Goal: Task Accomplishment & Management: Use online tool/utility

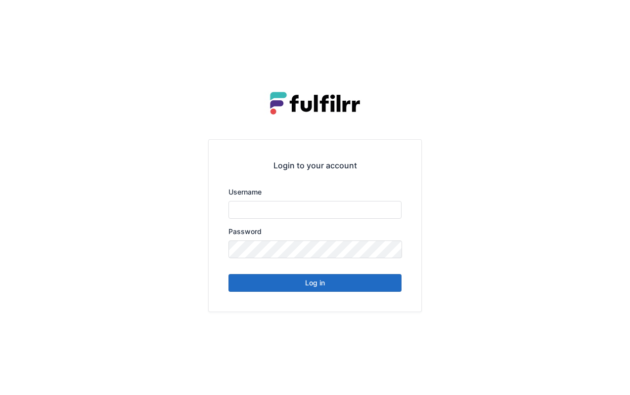
type input "*******"
click at [366, 291] on button "Log in" at bounding box center [314, 283] width 173 height 18
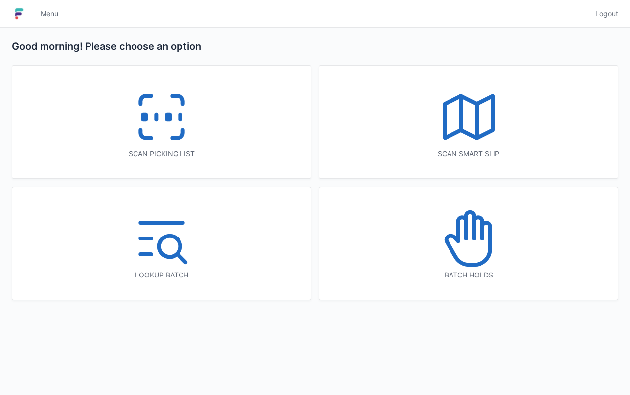
click at [242, 133] on div "Scan picking list" at bounding box center [161, 122] width 298 height 113
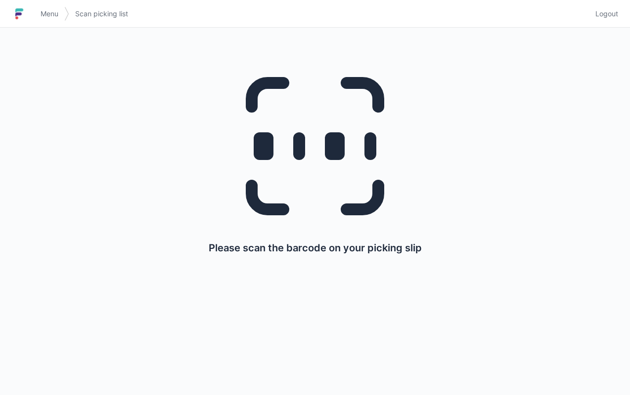
click at [596, 202] on div "Please scan the barcode on your picking slip" at bounding box center [315, 155] width 582 height 255
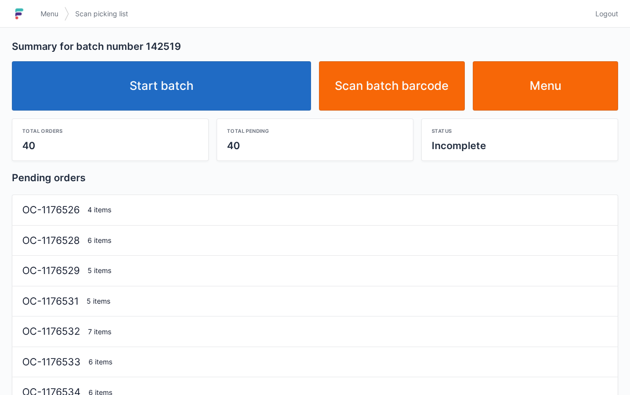
click at [275, 86] on link "Start batch" at bounding box center [161, 85] width 299 height 49
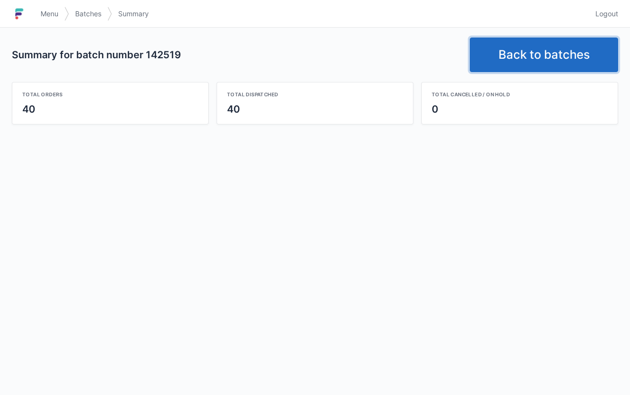
click at [543, 60] on link "Back to batches" at bounding box center [544, 55] width 148 height 35
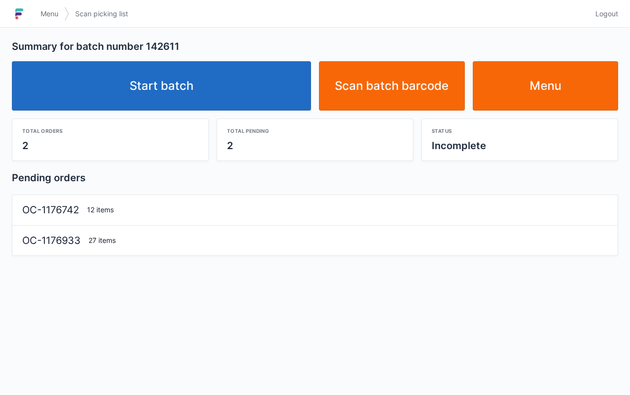
click at [274, 86] on link "Start batch" at bounding box center [161, 85] width 299 height 49
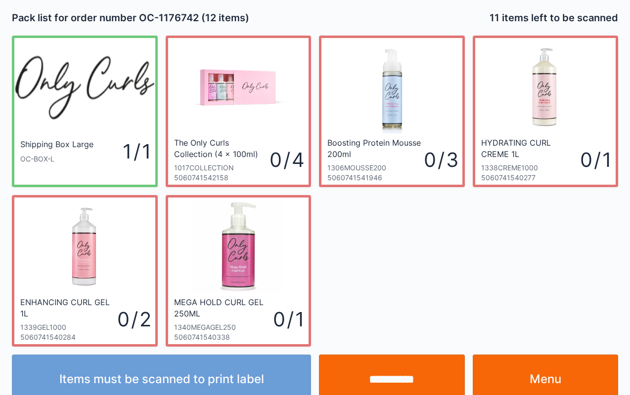
click at [564, 379] on link "Menu" at bounding box center [546, 379] width 146 height 49
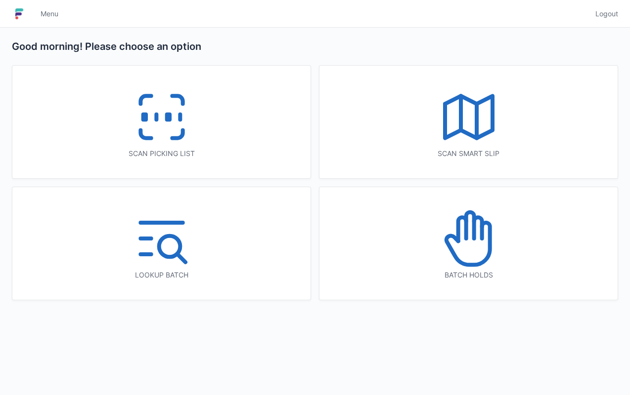
click at [140, 120] on icon at bounding box center [161, 117] width 63 height 63
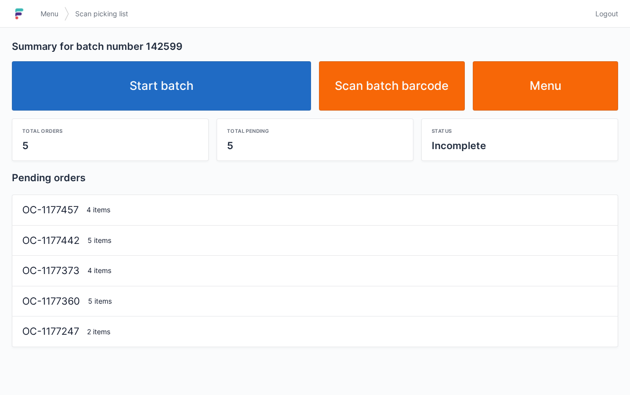
click at [228, 100] on link "Start batch" at bounding box center [161, 85] width 299 height 49
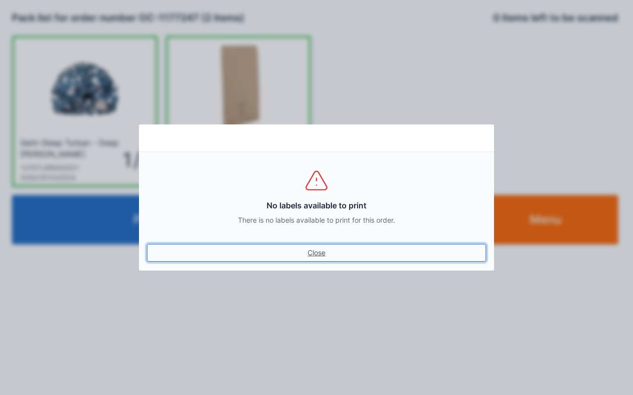
click at [312, 258] on link "Close" at bounding box center [316, 253] width 339 height 18
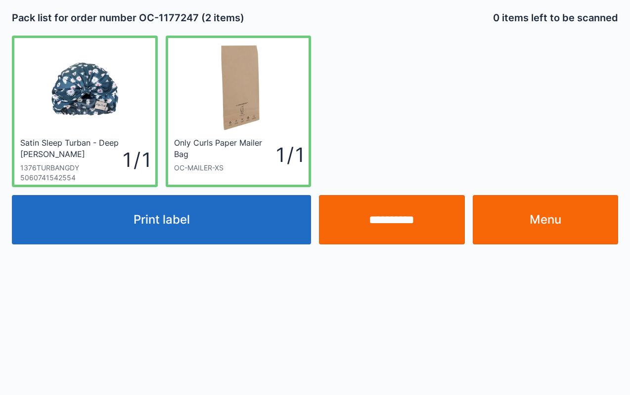
click at [399, 226] on input "**********" at bounding box center [392, 219] width 146 height 49
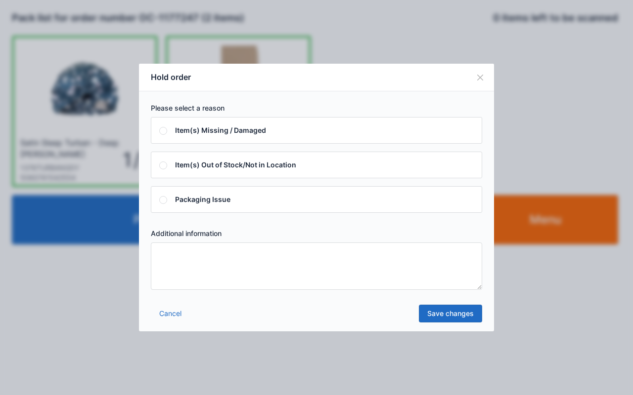
click at [378, 266] on textarea at bounding box center [316, 266] width 331 height 47
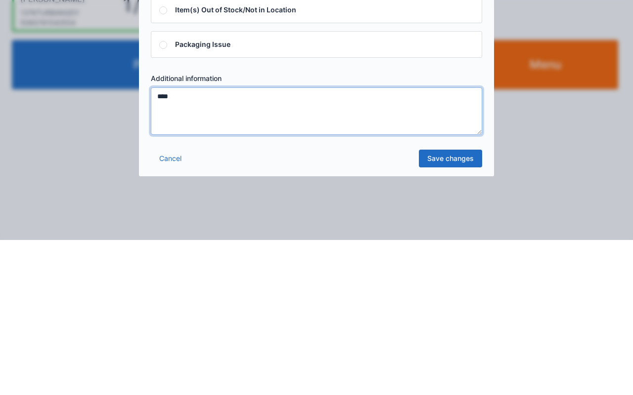
type textarea "****"
click at [456, 316] on link "Save changes" at bounding box center [450, 314] width 63 height 18
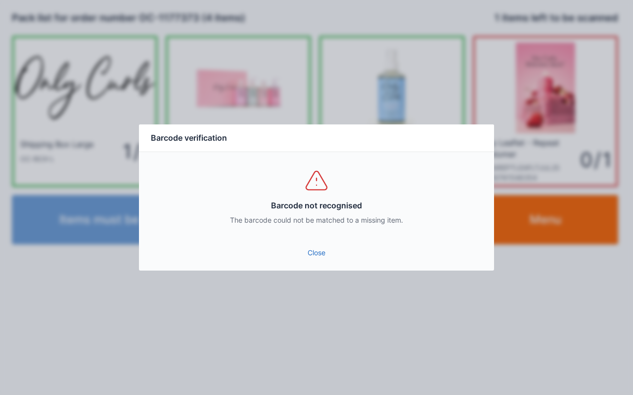
click at [316, 254] on link "Close" at bounding box center [316, 253] width 339 height 18
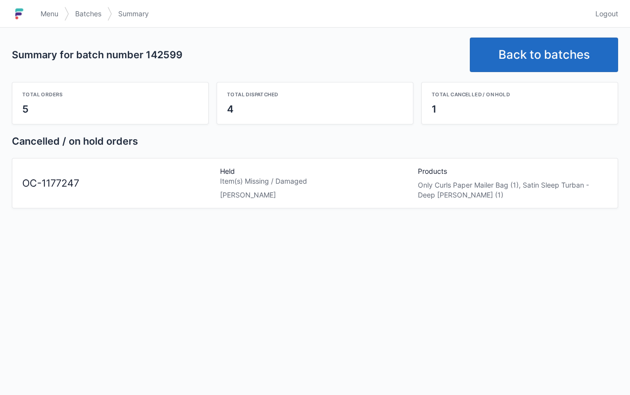
click at [39, 9] on link "Menu" at bounding box center [50, 14] width 30 height 18
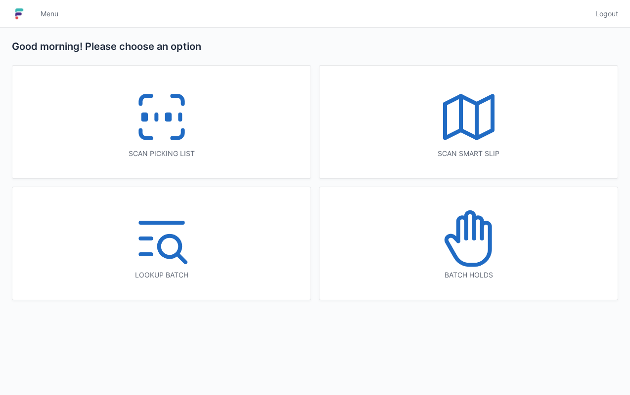
click at [520, 248] on div "Batch holds" at bounding box center [468, 243] width 298 height 113
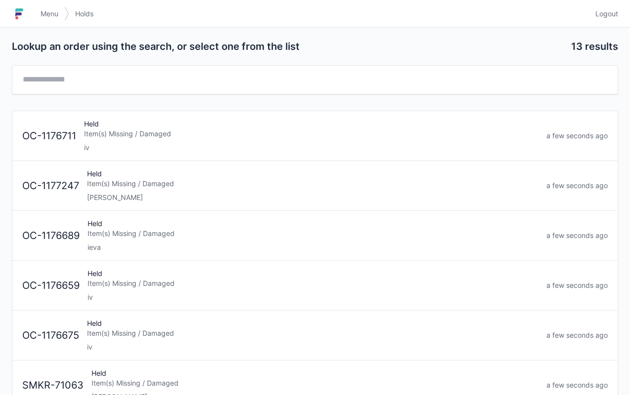
click at [320, 193] on div "Lori" at bounding box center [312, 198] width 451 height 10
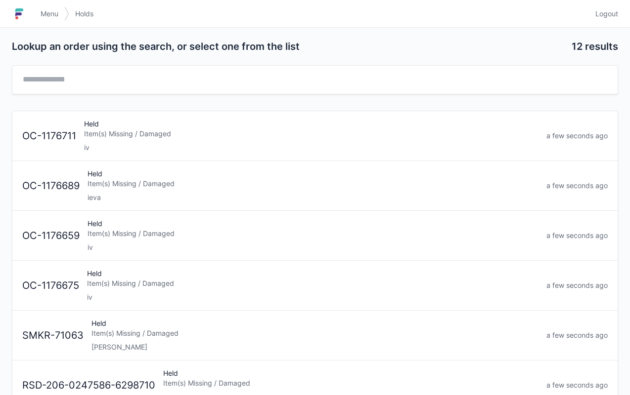
click at [49, 21] on link "Menu" at bounding box center [50, 14] width 30 height 18
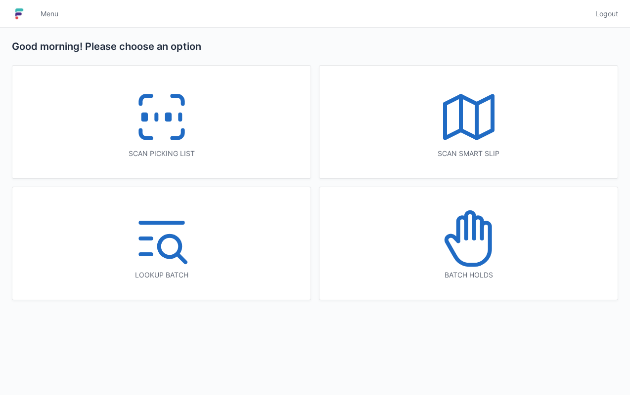
click at [213, 137] on div "Scan picking list" at bounding box center [161, 122] width 298 height 113
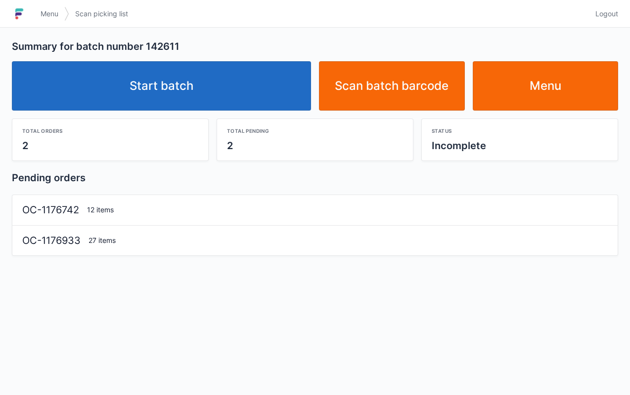
click at [262, 85] on link "Start batch" at bounding box center [161, 85] width 299 height 49
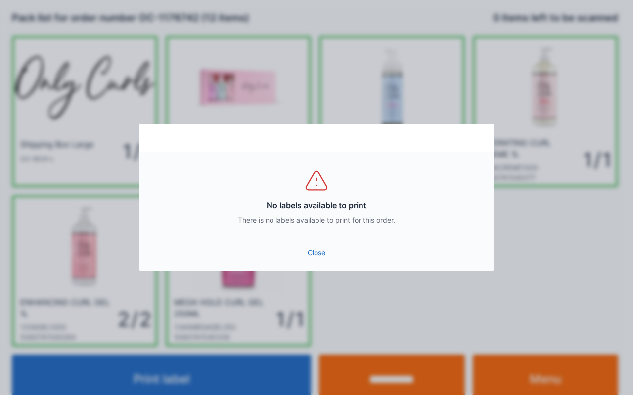
click at [315, 252] on link "Close" at bounding box center [316, 253] width 339 height 18
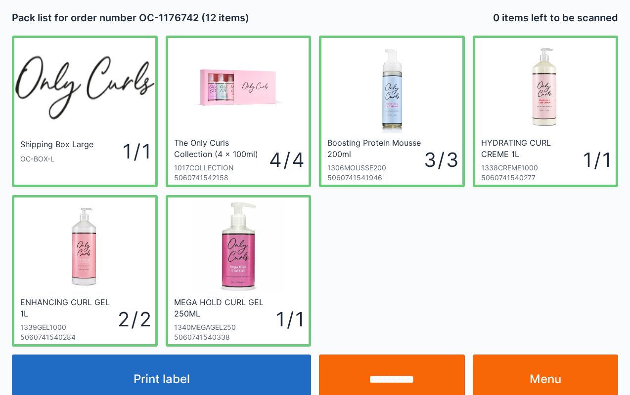
click at [409, 375] on input "**********" at bounding box center [392, 379] width 146 height 49
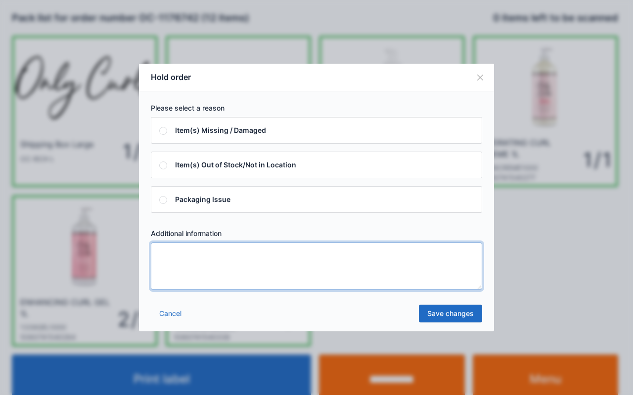
click at [340, 265] on textarea at bounding box center [316, 266] width 331 height 47
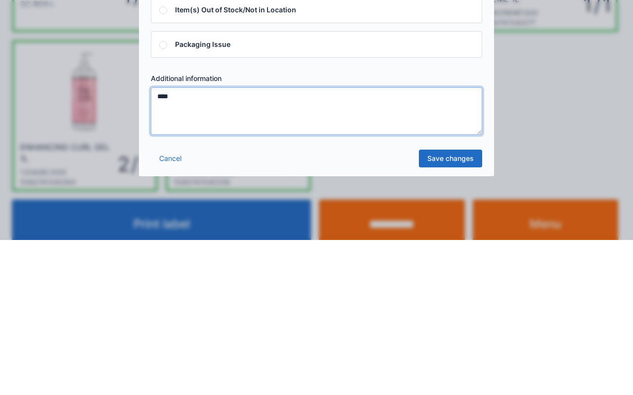
type textarea "****"
click at [449, 315] on link "Save changes" at bounding box center [450, 314] width 63 height 18
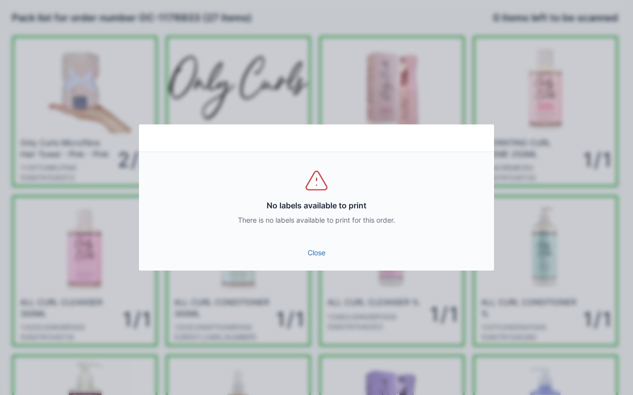
click at [323, 245] on link "Close" at bounding box center [316, 253] width 339 height 18
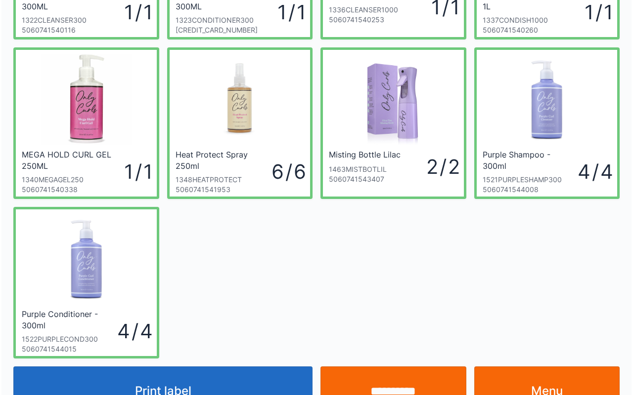
scroll to position [313, 0]
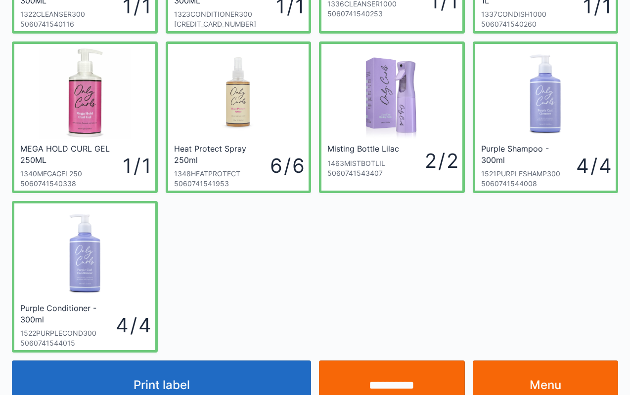
click at [397, 381] on input "**********" at bounding box center [392, 385] width 146 height 49
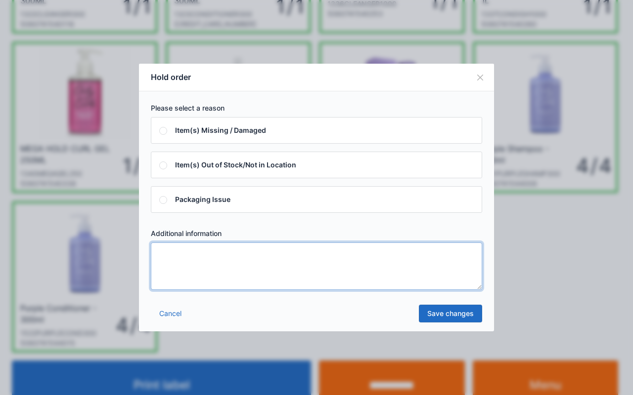
click at [333, 265] on textarea at bounding box center [316, 266] width 331 height 47
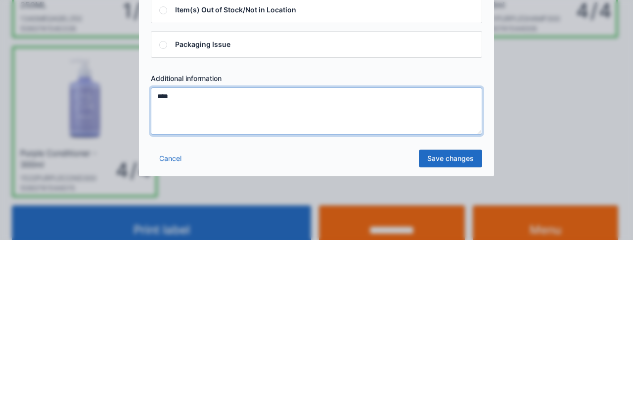
type textarea "****"
click at [452, 315] on link "Save changes" at bounding box center [450, 314] width 63 height 18
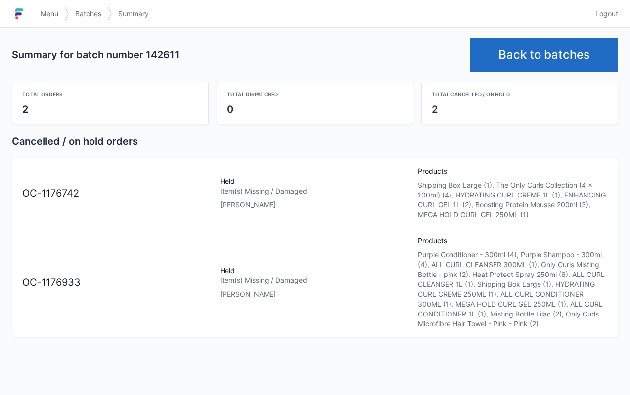
click at [51, 14] on span "Menu" at bounding box center [50, 14] width 18 height 10
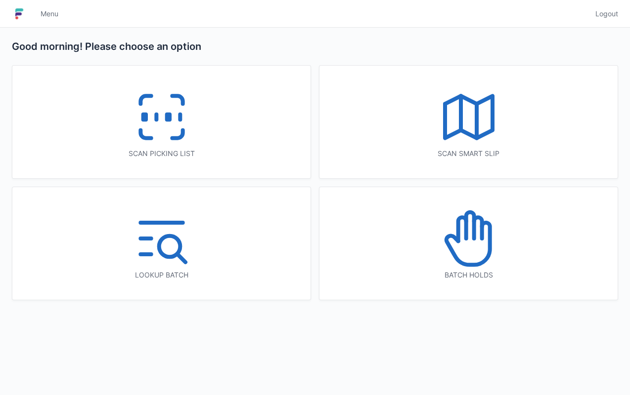
click at [203, 109] on div "Scan picking list" at bounding box center [161, 122] width 298 height 113
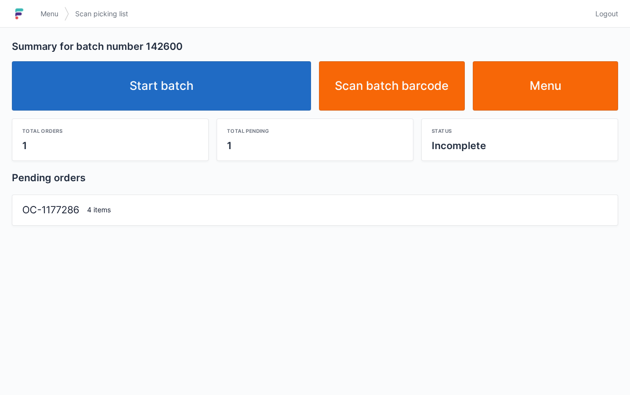
click at [237, 82] on link "Start batch" at bounding box center [161, 85] width 299 height 49
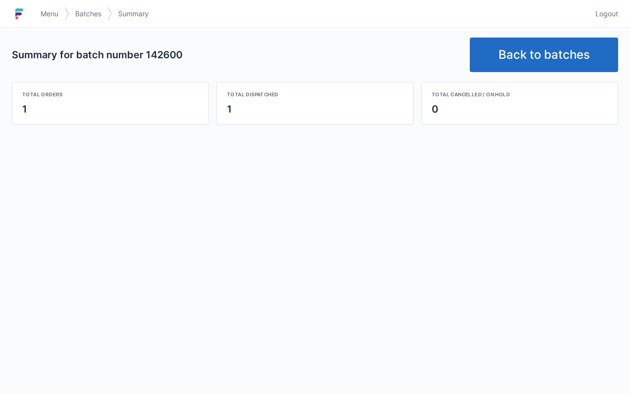
click at [534, 53] on link "Back to batches" at bounding box center [544, 55] width 148 height 35
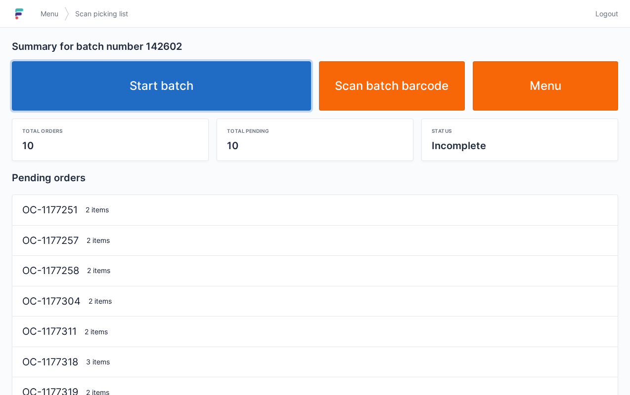
click at [257, 91] on link "Start batch" at bounding box center [161, 85] width 299 height 49
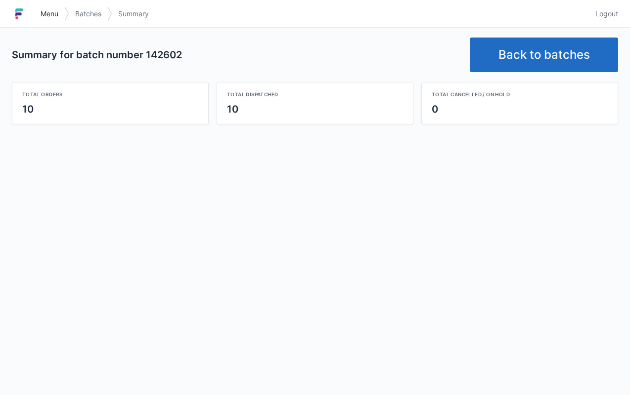
click at [48, 13] on span "Menu" at bounding box center [50, 14] width 18 height 10
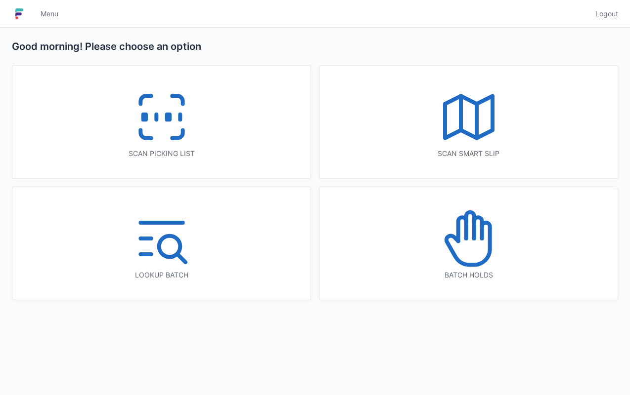
click at [510, 277] on div "Batch holds" at bounding box center [468, 275] width 259 height 10
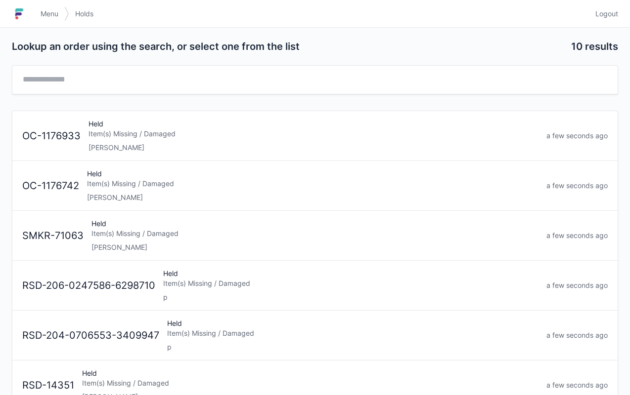
click at [196, 137] on div "Item(s) Missing / Damaged" at bounding box center [313, 134] width 450 height 10
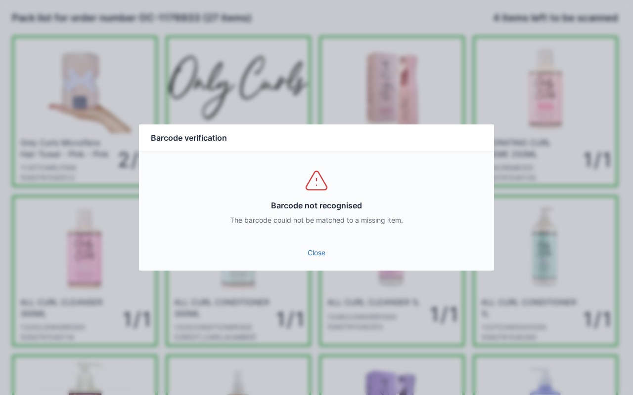
click at [326, 246] on link "Close" at bounding box center [316, 253] width 339 height 18
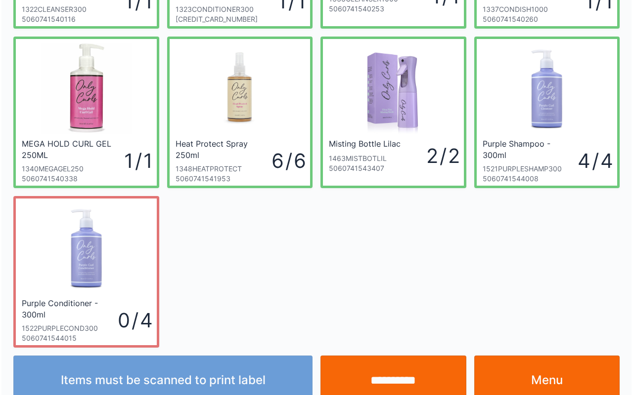
scroll to position [337, 0]
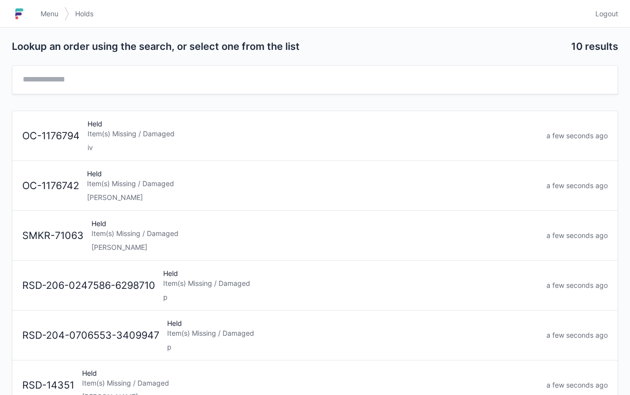
click at [255, 195] on div "lori" at bounding box center [312, 198] width 451 height 10
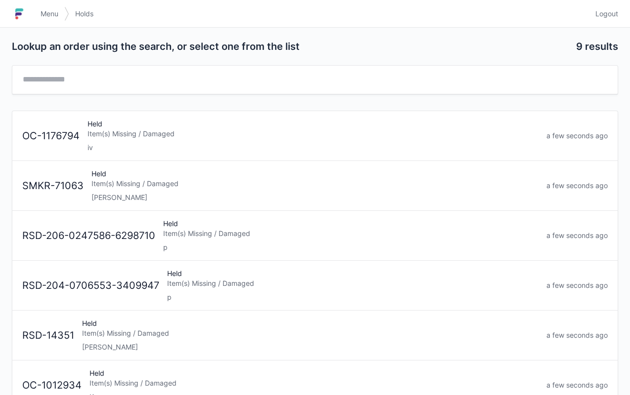
click at [53, 10] on span "Menu" at bounding box center [50, 14] width 18 height 10
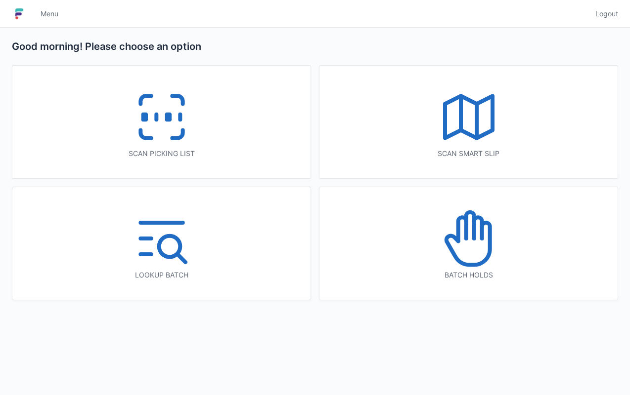
click at [220, 120] on div "Scan picking list" at bounding box center [161, 122] width 298 height 113
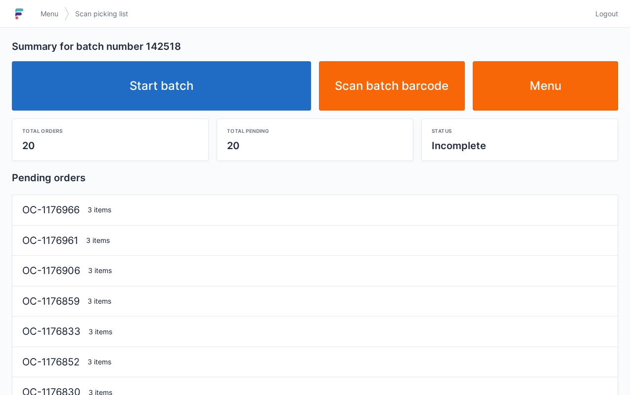
click at [236, 87] on link "Start batch" at bounding box center [161, 85] width 299 height 49
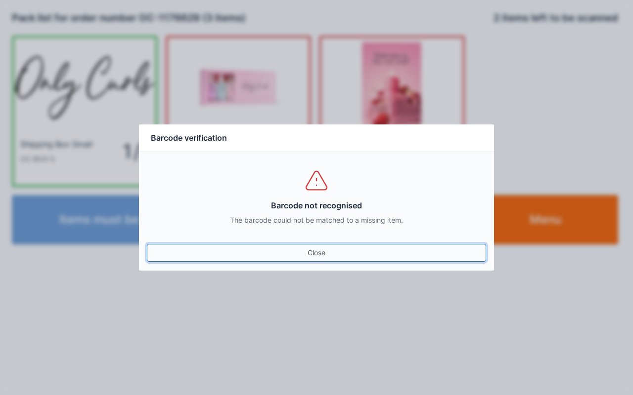
click at [315, 260] on link "Close" at bounding box center [316, 253] width 339 height 18
